Goal: Information Seeking & Learning: Learn about a topic

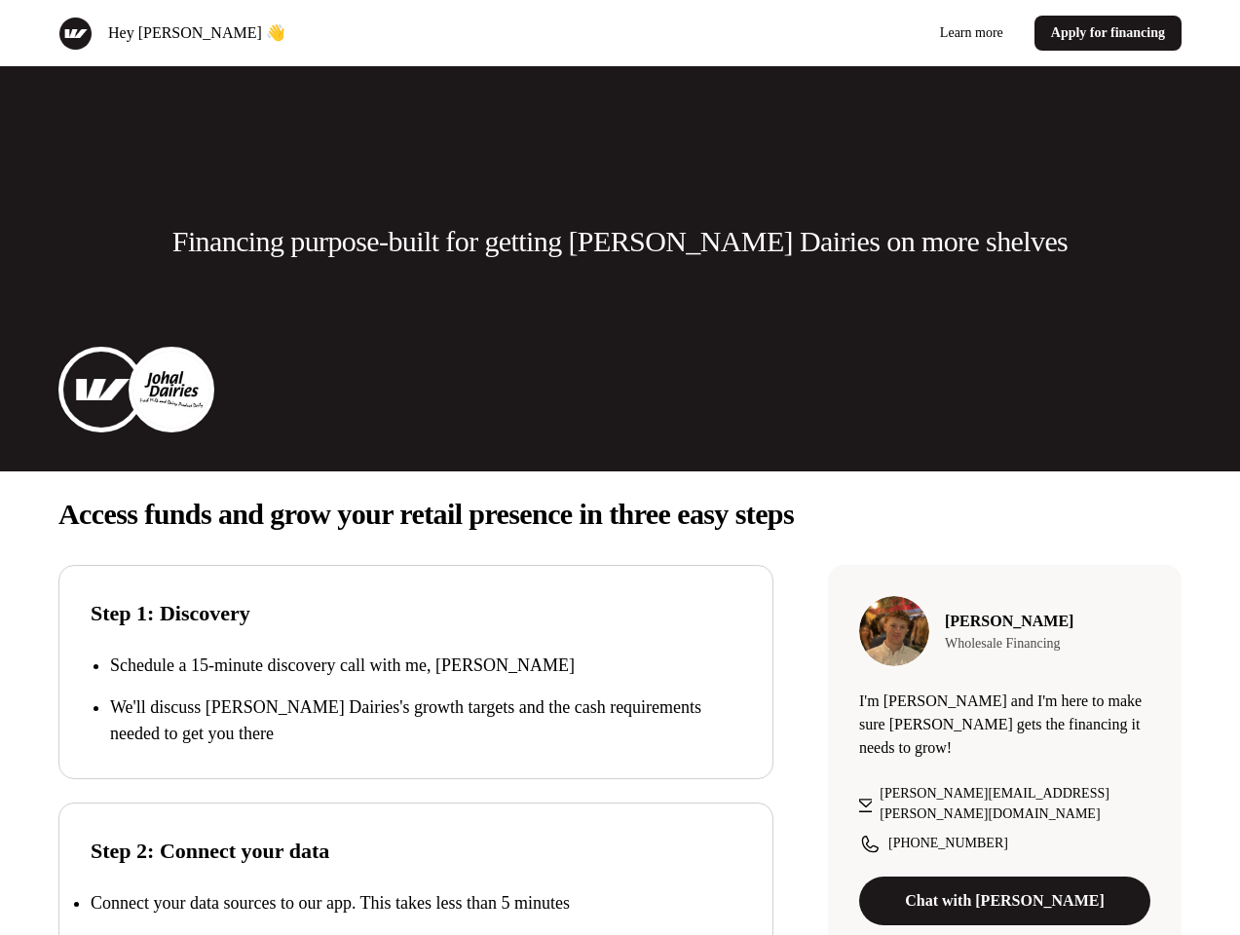
click at [620, 33] on div "Hey [PERSON_NAME] Dairies 👋 Learn more Apply for financing" at bounding box center [620, 33] width 1240 height 66
click at [335, 33] on div "Hey [PERSON_NAME] 👋" at bounding box center [335, 34] width 554 height 34
click at [905, 33] on div "Learn more Apply for financing" at bounding box center [906, 33] width 554 height 35
click at [620, 242] on p "Financing purpose-built for getting [PERSON_NAME] Dairies on more shelves" at bounding box center [620, 241] width 896 height 39
click at [101, 390] on img at bounding box center [101, 390] width 78 height 78
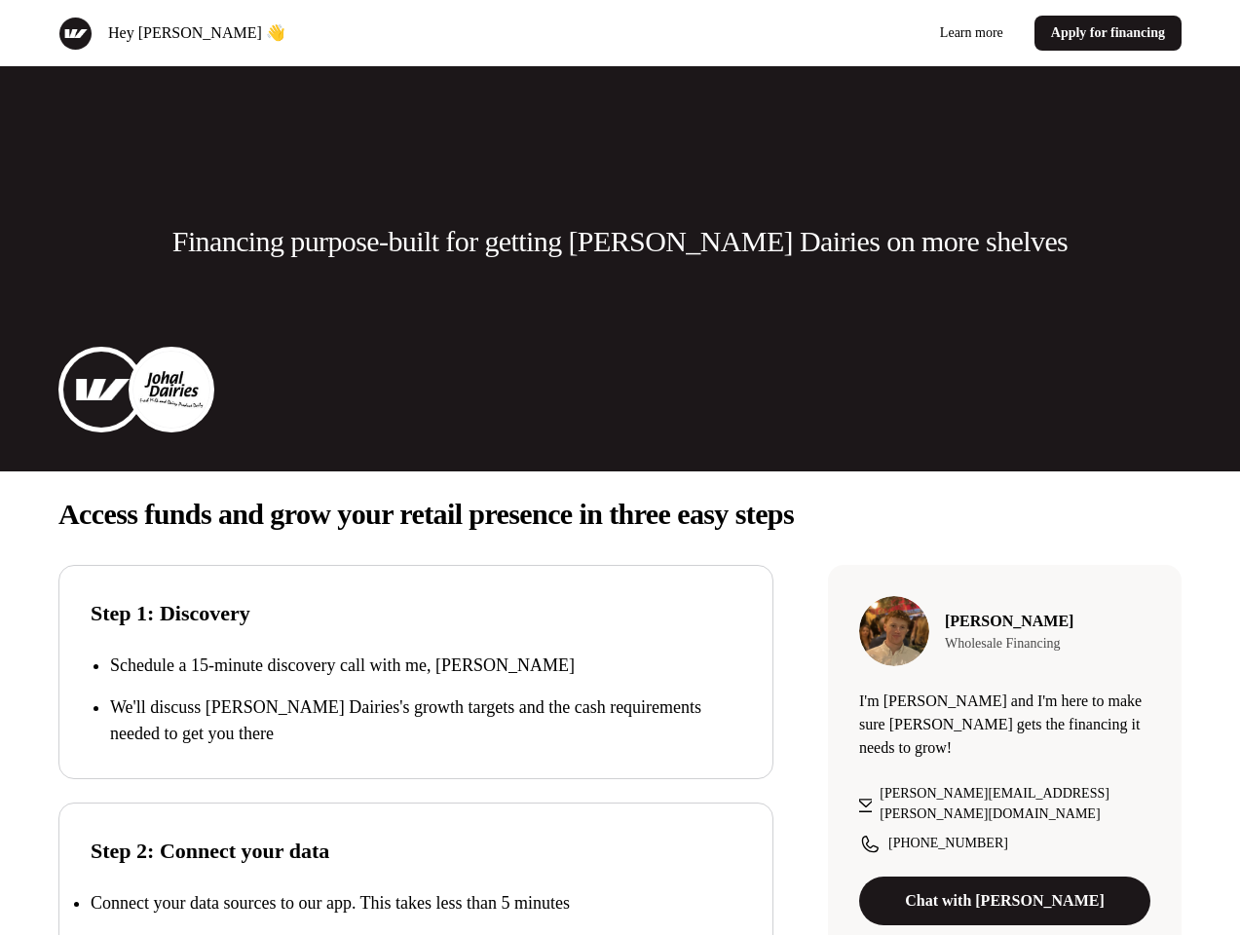
click at [172, 390] on img at bounding box center [172, 390] width 78 height 78
click at [620, 515] on p "Access funds and grow your retail presence in three easy steps" at bounding box center [620, 514] width 1124 height 39
click at [416, 700] on p "We'll discuss [PERSON_NAME] Dairies's growth targets and the cash requirements …" at bounding box center [425, 721] width 631 height 53
click at [416, 869] on div "Step 2: Connect your data Connect your data sources to our app. This takes less…" at bounding box center [415, 910] width 715 height 214
click at [416, 903] on p "Connect your data sources to our app. This takes less than 5 minutes" at bounding box center [330, 903] width 479 height 19
